Goal: Find specific page/section: Find specific page/section

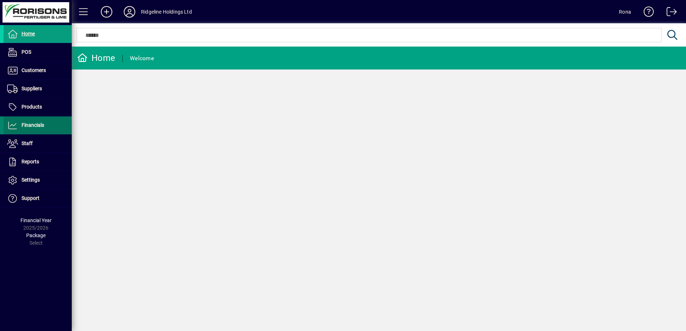
click at [29, 124] on span "Financials" at bounding box center [33, 125] width 23 height 6
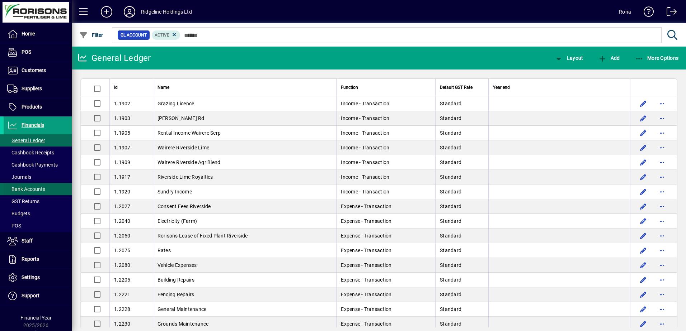
click at [30, 186] on span "Bank Accounts" at bounding box center [25, 190] width 42 height 8
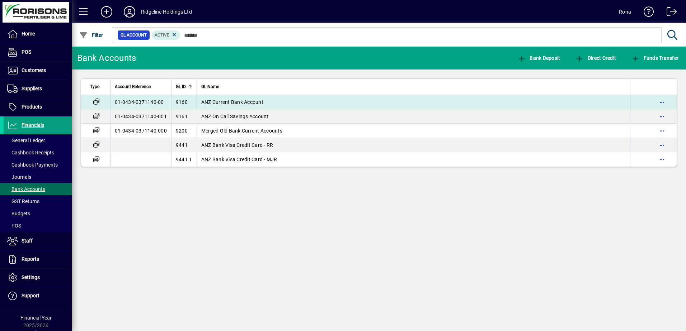
click at [226, 101] on span "ANZ Current Bank Account" at bounding box center [232, 102] width 62 height 6
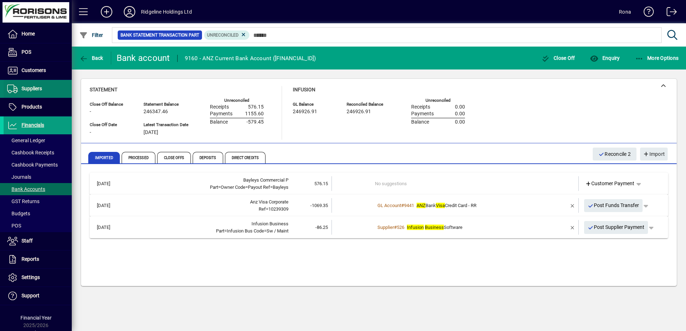
click at [31, 88] on span "Suppliers" at bounding box center [32, 89] width 20 height 6
